Goal: Use online tool/utility: Utilize a website feature to perform a specific function

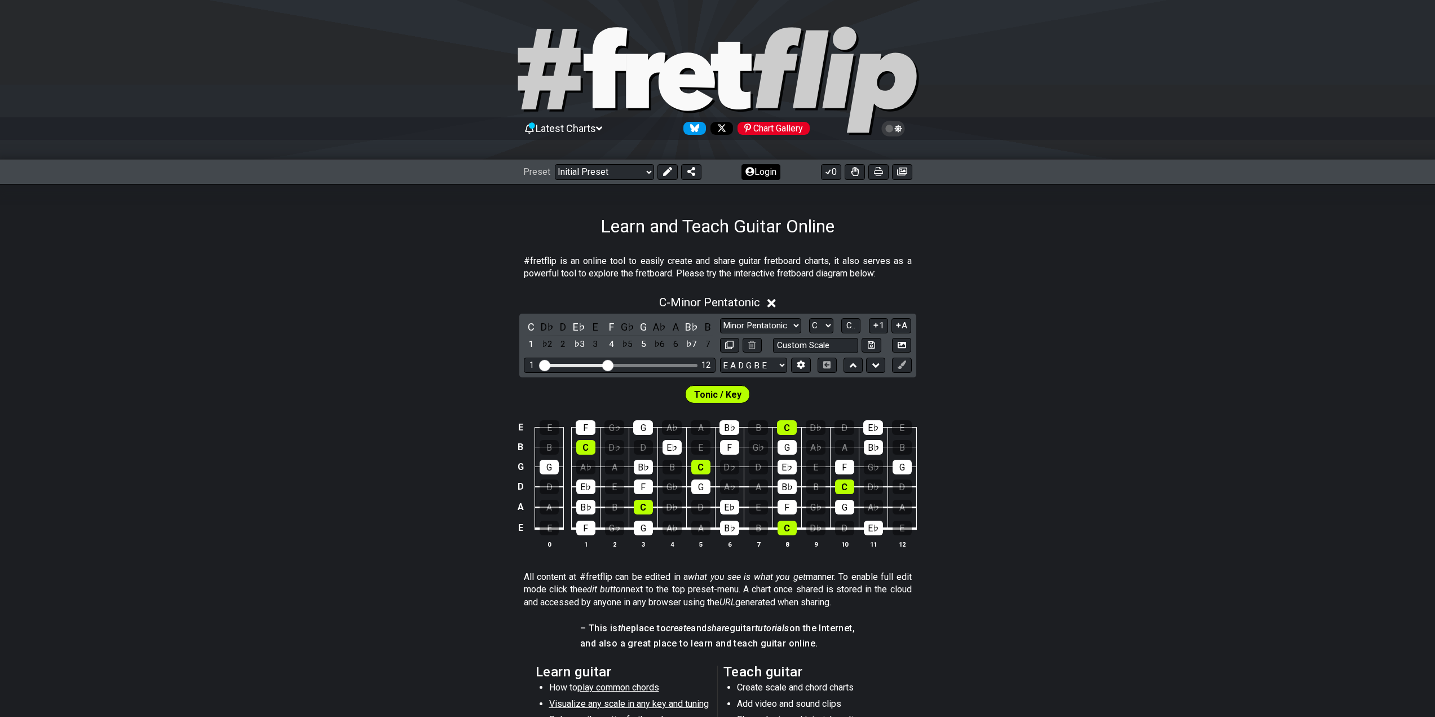
click at [771, 165] on button "Login" at bounding box center [760, 172] width 39 height 16
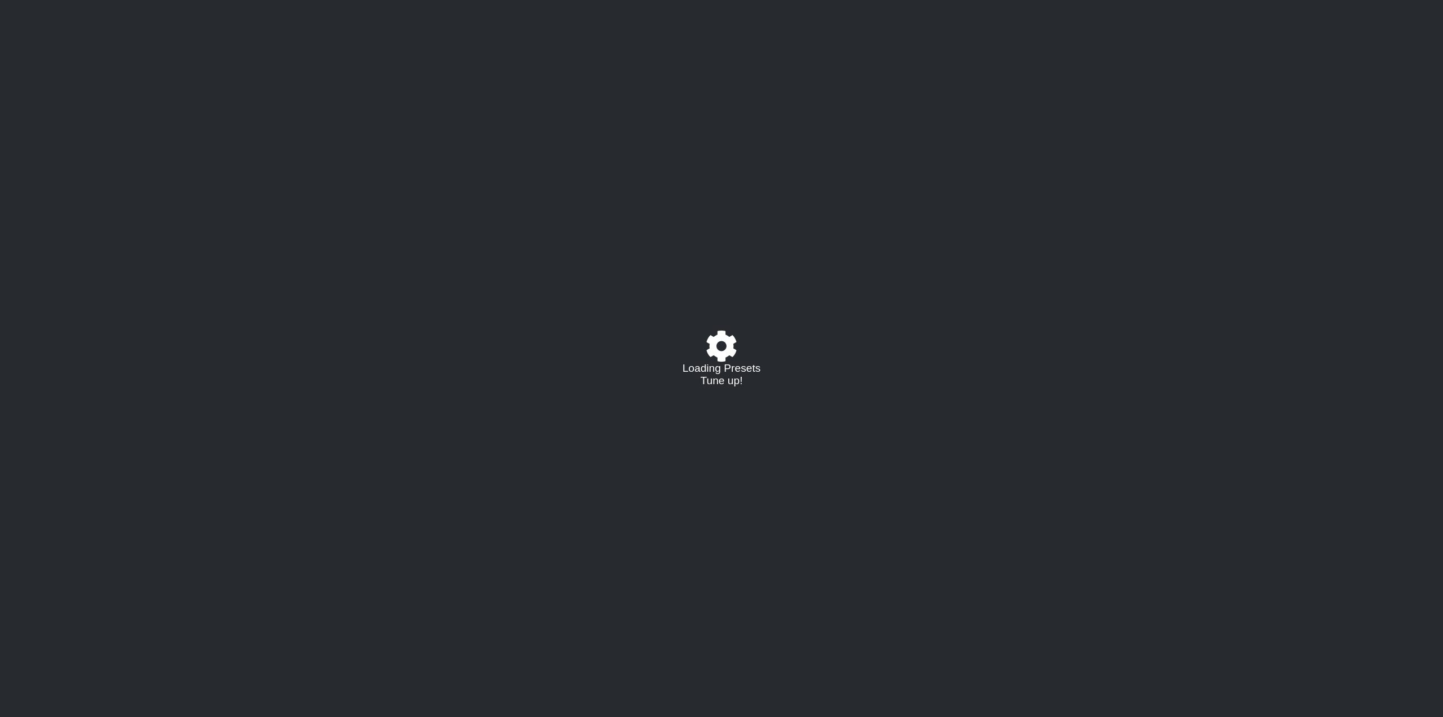
select select "C"
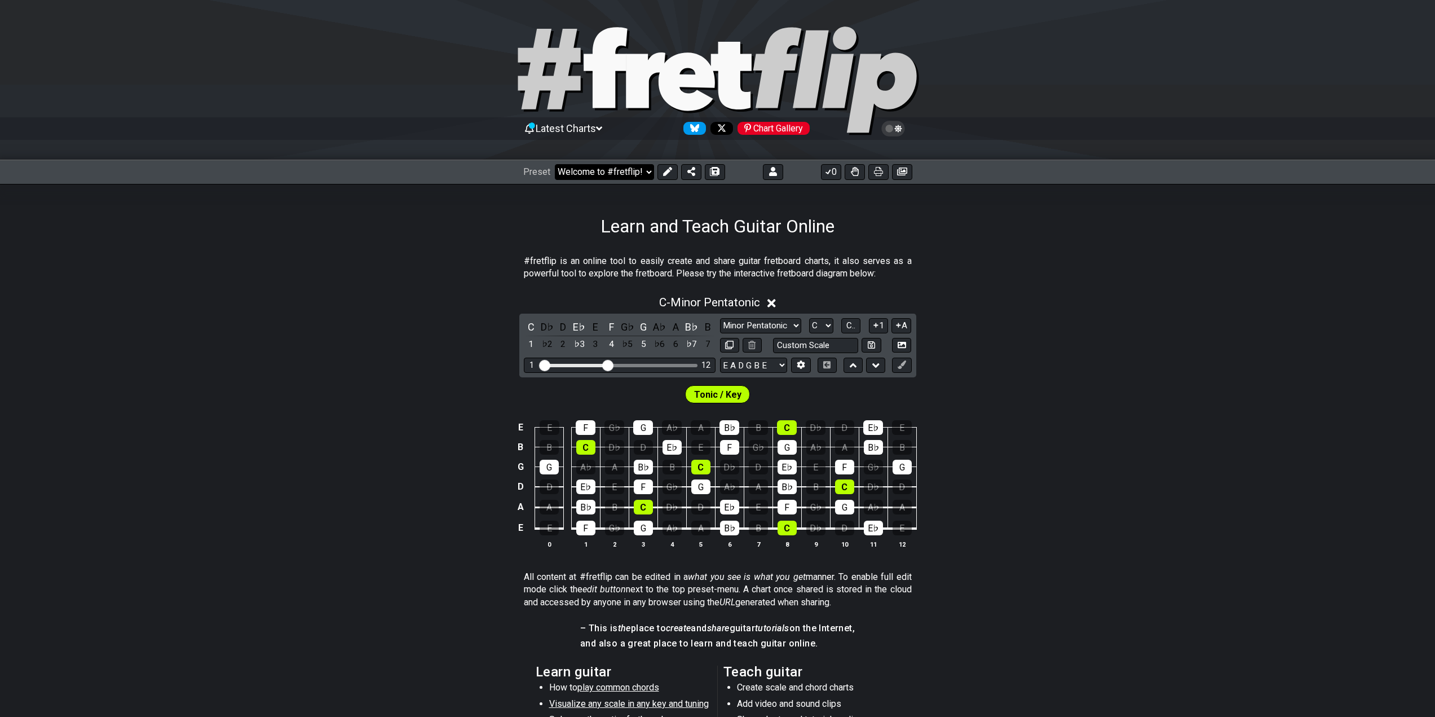
click at [625, 176] on select "Welcome to #fretflip! Initial Preset Custom Preset Learn and Teach Guitar Onlin…" at bounding box center [604, 172] width 99 height 16
click at [555, 164] on select "Welcome to #fretflip! Initial Preset Custom Preset Learn and Teach Guitar Onlin…" at bounding box center [604, 172] width 99 height 16
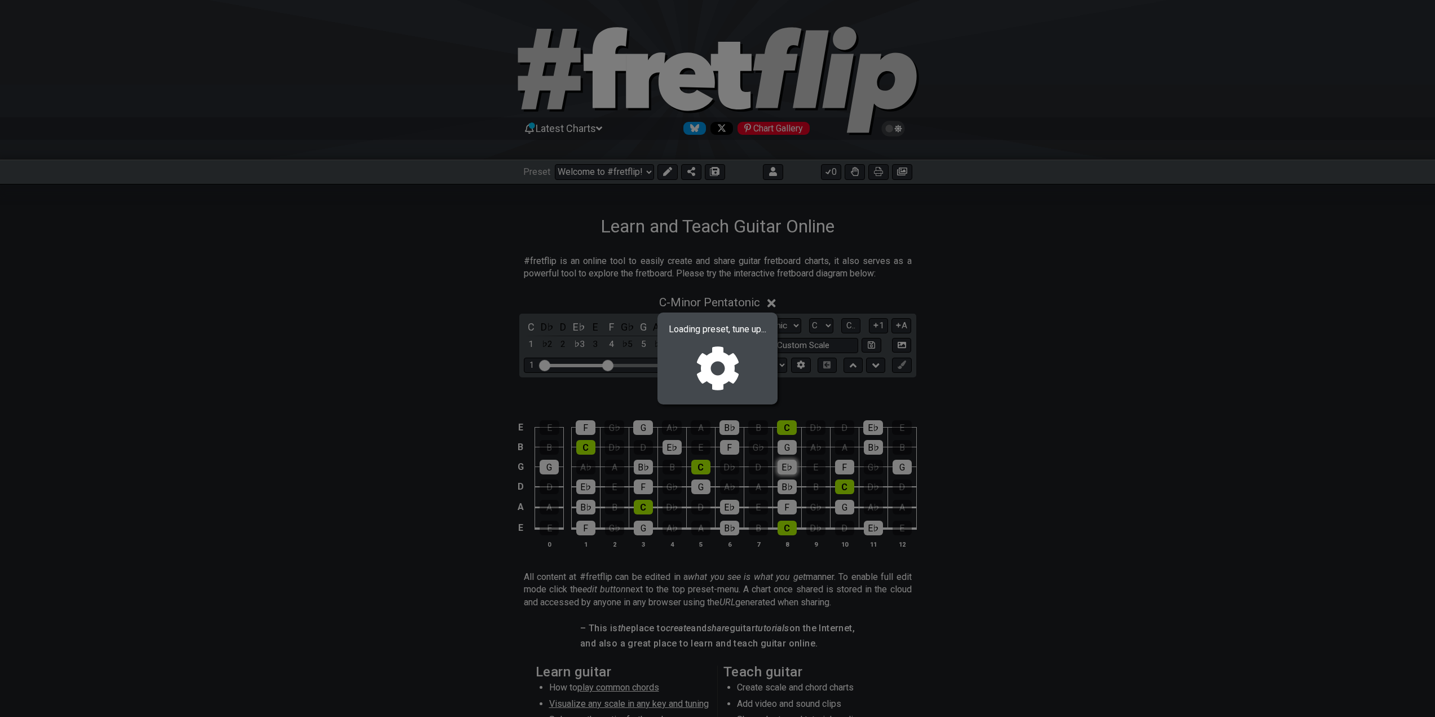
select select "/02NJHAMV"
select select "Minor / Aeolian"
select select "B E A D G B E"
select select "C"
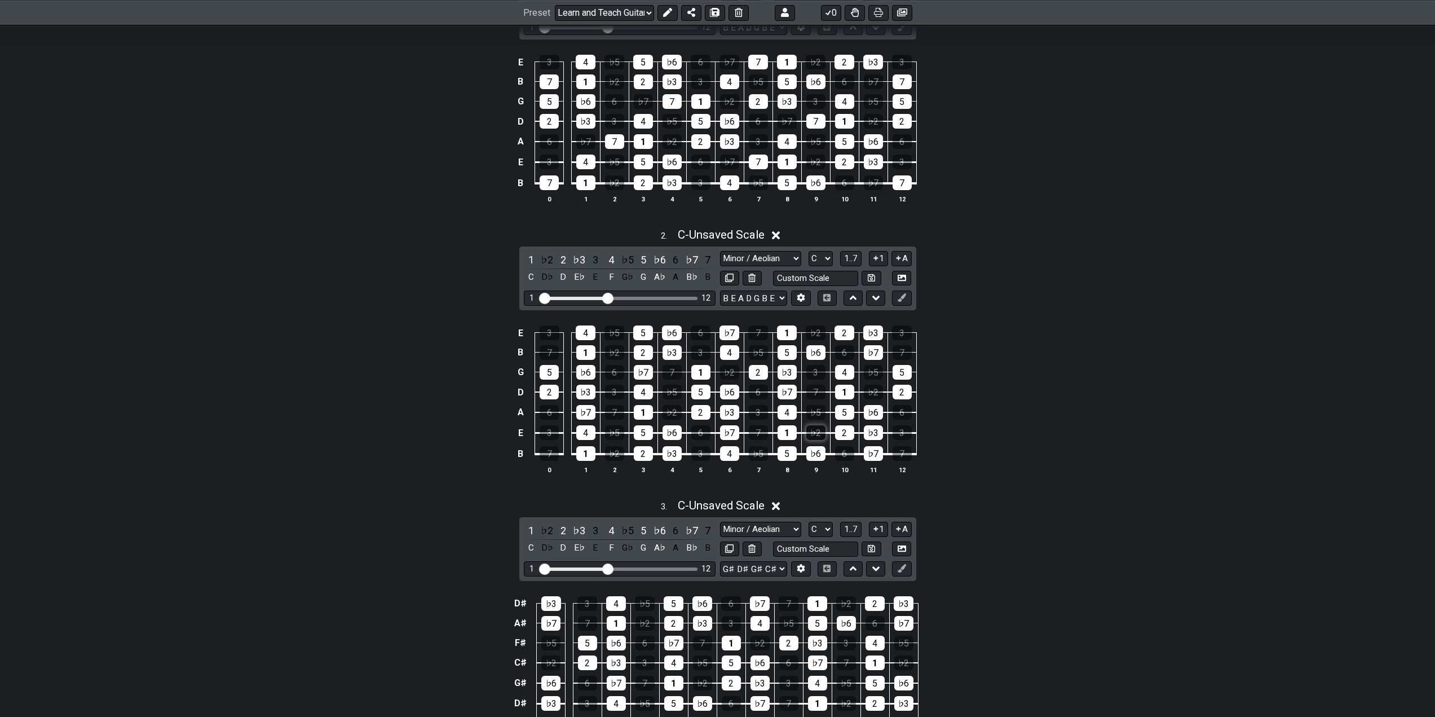
scroll to position [620, 0]
